Goal: Transaction & Acquisition: Book appointment/travel/reservation

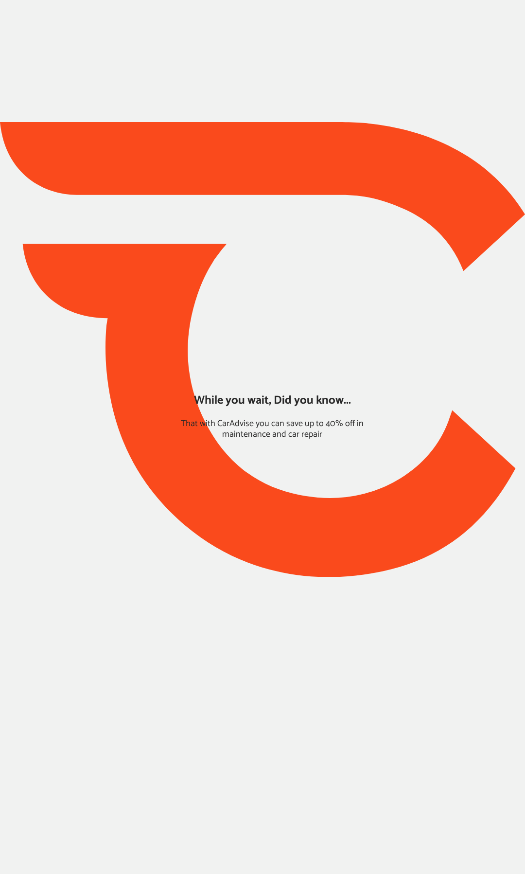
type input "*****"
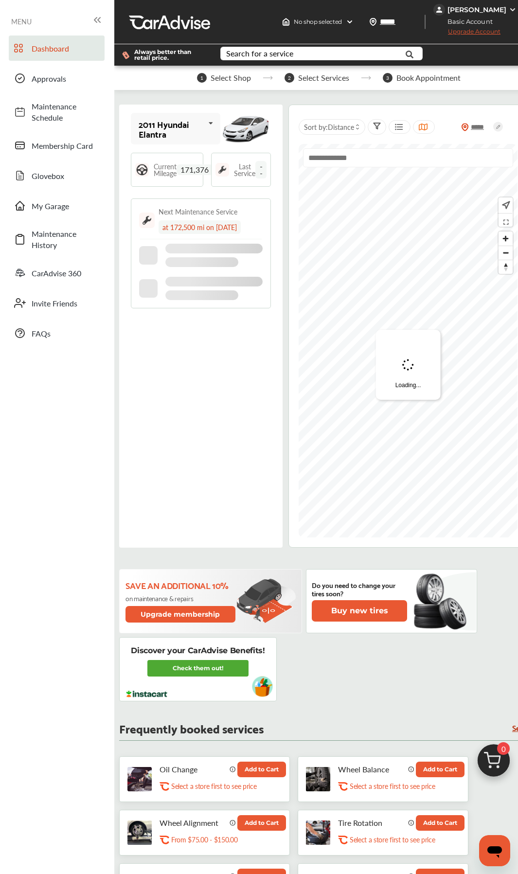
click at [261, 770] on button "Add to Cart" at bounding box center [261, 769] width 49 height 16
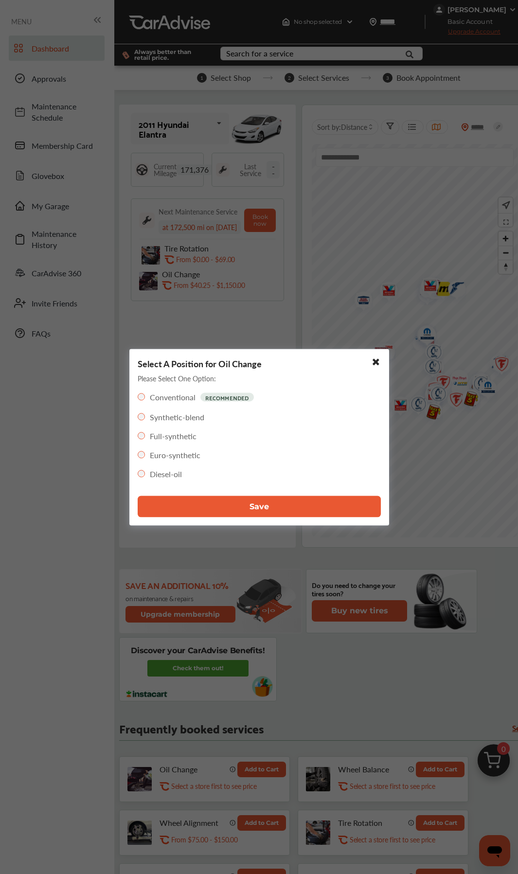
click at [180, 441] on div "Conventional RECOMMENDED Synthetic-blend Full-synthetic Euro-synthetic Diesel-o…" at bounding box center [259, 438] width 243 height 97
click at [177, 438] on label "Full-synthetic" at bounding box center [173, 435] width 47 height 11
click at [223, 504] on button "Save" at bounding box center [259, 505] width 243 height 21
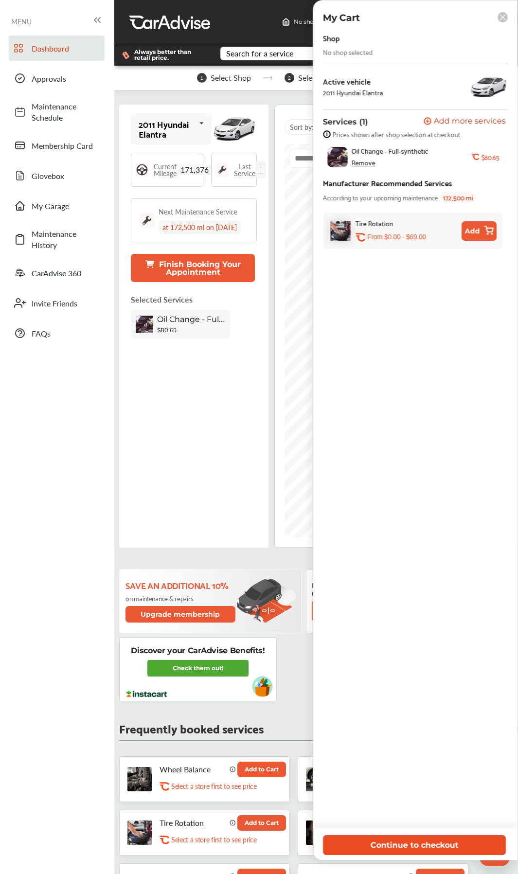
click at [393, 842] on button "Continue to checkout" at bounding box center [414, 845] width 183 height 20
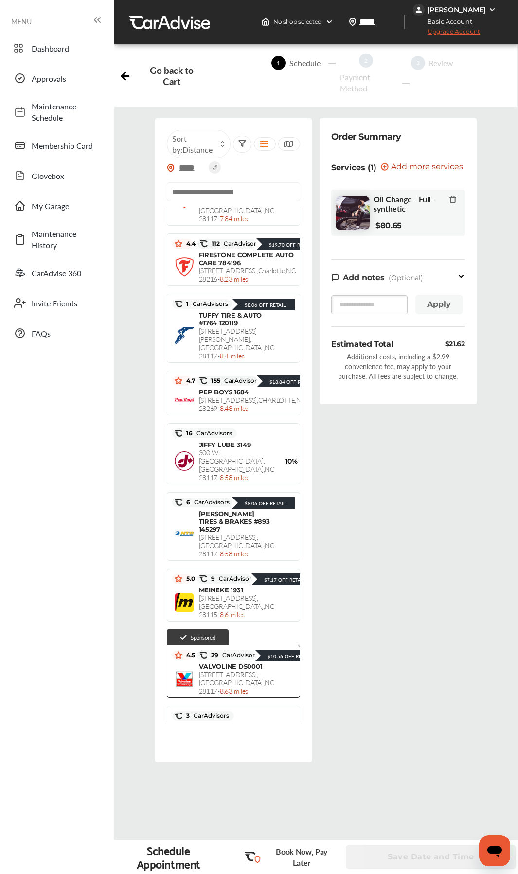
scroll to position [825, 0]
click at [229, 146] on div "GREASE MONKEY 689 [STREET_ADDRESS][PERSON_NAME] - 7.63 miles" at bounding box center [236, 125] width 75 height 41
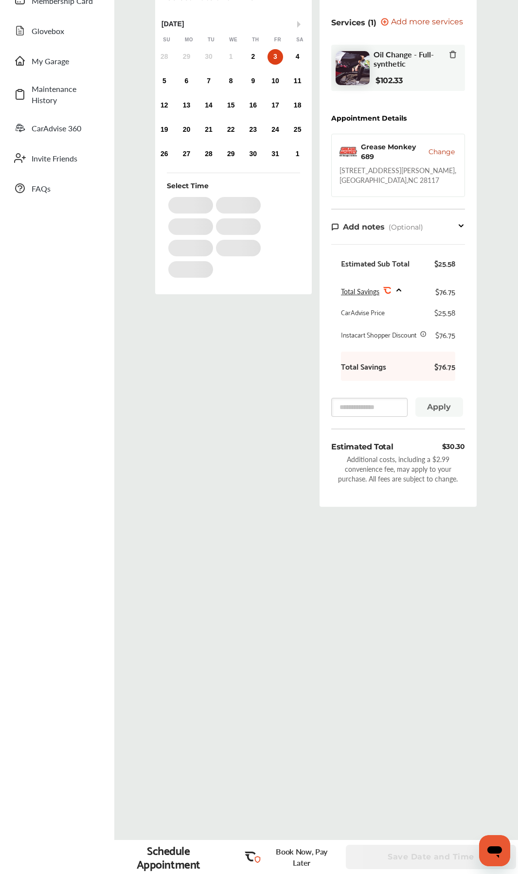
scroll to position [147, 0]
